Goal: Information Seeking & Learning: Learn about a topic

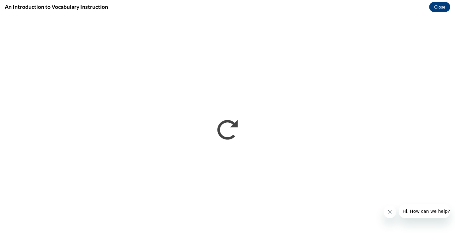
click at [389, 212] on icon "Close message from company" at bounding box center [389, 211] width 5 height 5
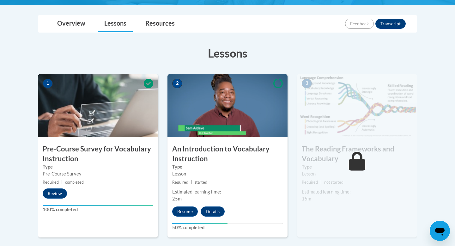
scroll to position [139, 0]
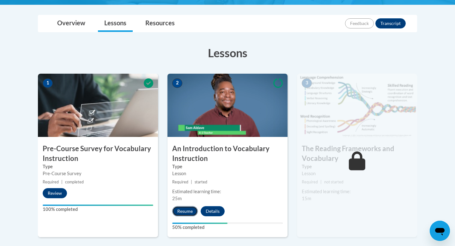
click at [188, 210] on button "Resume" at bounding box center [185, 211] width 26 height 10
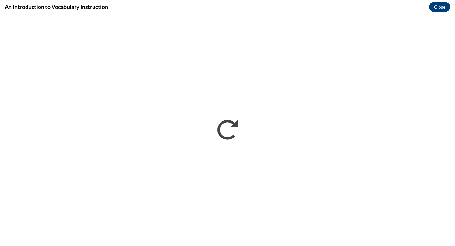
scroll to position [0, 0]
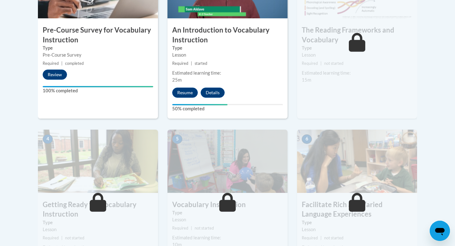
scroll to position [267, 0]
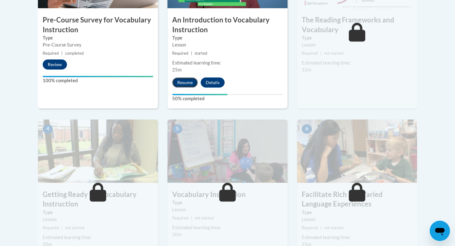
click at [179, 84] on button "Resume" at bounding box center [185, 82] width 26 height 10
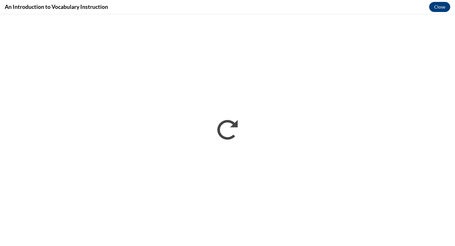
scroll to position [0, 0]
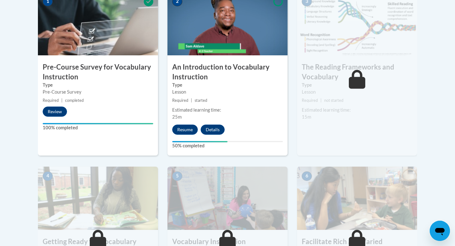
scroll to position [222, 0]
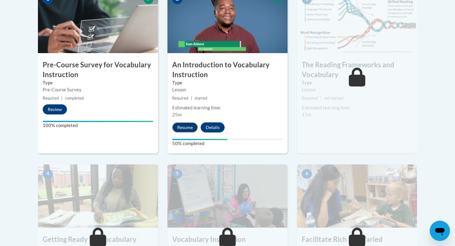
click at [184, 126] on button "Resume" at bounding box center [185, 127] width 26 height 10
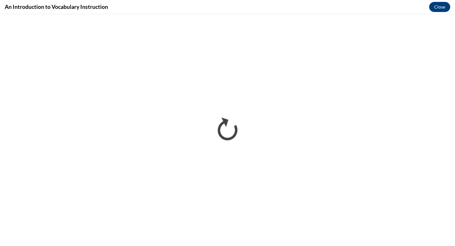
scroll to position [0, 0]
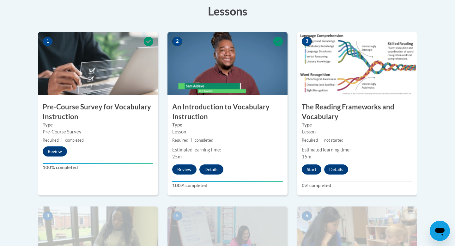
scroll to position [142, 0]
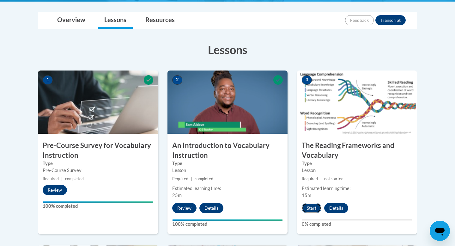
click at [312, 207] on button "Start" at bounding box center [312, 208] width 20 height 10
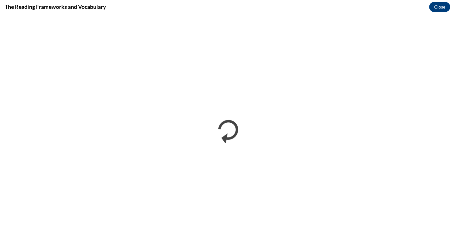
scroll to position [0, 0]
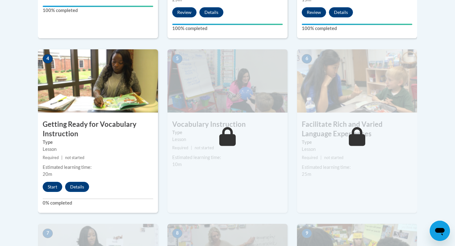
scroll to position [335, 0]
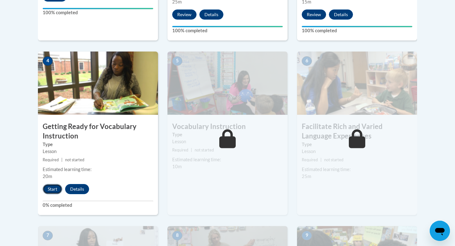
click at [54, 185] on button "Start" at bounding box center [53, 189] width 20 height 10
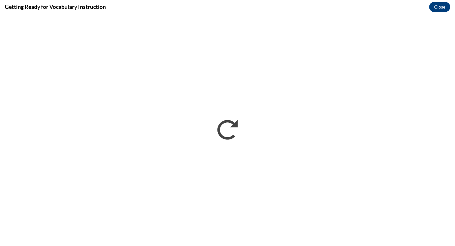
scroll to position [0, 0]
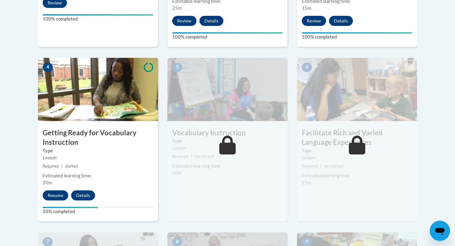
scroll to position [328, 0]
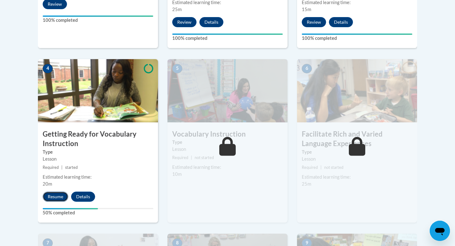
click at [55, 193] on button "Resume" at bounding box center [56, 196] width 26 height 10
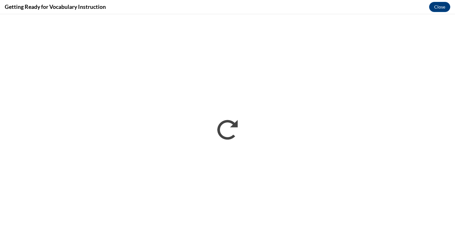
scroll to position [0, 0]
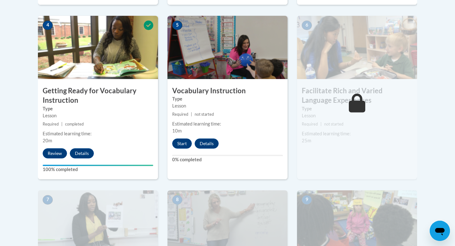
scroll to position [375, 0]
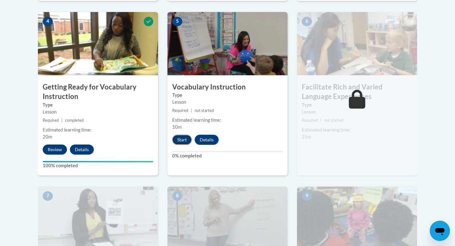
click at [184, 139] on button "Start" at bounding box center [182, 140] width 20 height 10
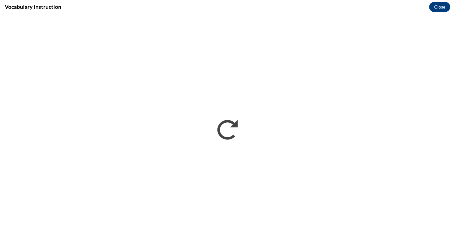
scroll to position [0, 0]
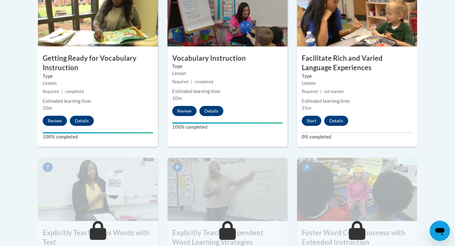
scroll to position [405, 0]
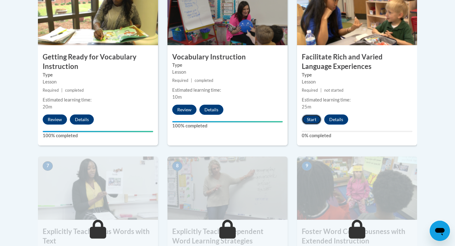
click at [310, 119] on button "Start" at bounding box center [312, 119] width 20 height 10
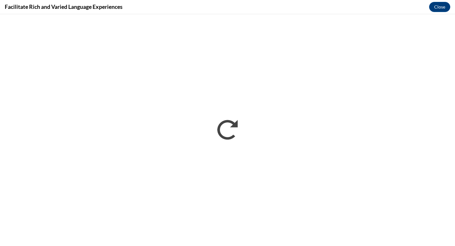
scroll to position [0, 0]
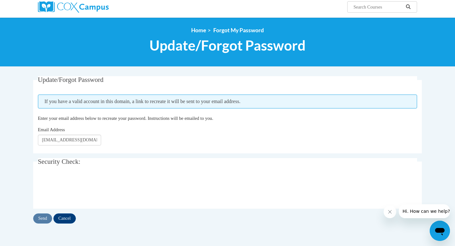
scroll to position [51, 0]
